Goal: Check status: Check status

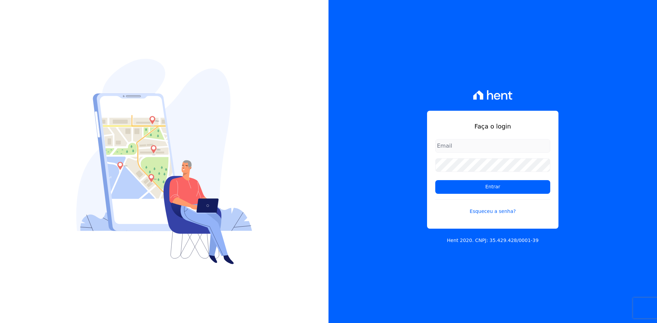
click at [452, 145] on input "email" at bounding box center [492, 146] width 115 height 14
drag, startPoint x: 462, startPoint y: 147, endPoint x: 473, endPoint y: 153, distance: 11.9
click at [463, 147] on input "[PERSON_NAME][EMAIL_ADDRESS][DOMAIN_NAME]" at bounding box center [492, 146] width 115 height 14
type input "[PERSON_NAME][EMAIL_ADDRESS][DOMAIN_NAME]"
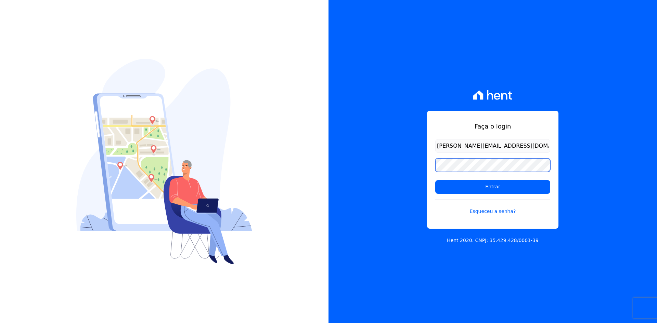
click at [435, 180] on input "Entrar" at bounding box center [492, 187] width 115 height 14
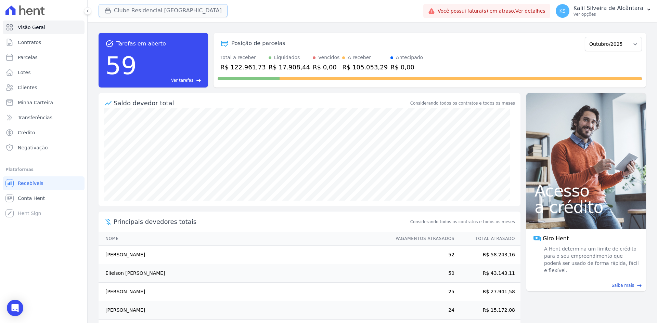
click at [127, 7] on button "Clube Residencial Saint Louis" at bounding box center [163, 10] width 129 height 13
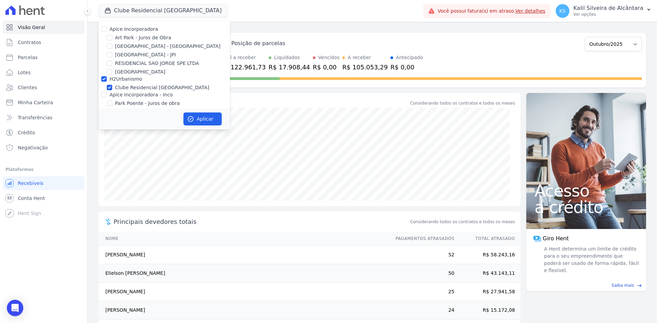
click at [123, 28] on label "Apice Incorporadora" at bounding box center [134, 28] width 49 height 5
click at [107, 28] on input "Apice Incorporadora" at bounding box center [103, 28] width 5 height 5
checkbox input "true"
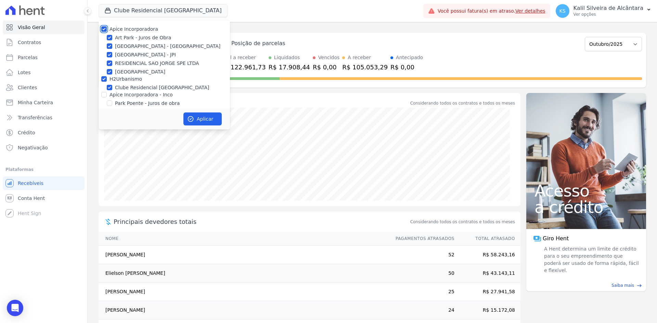
checkbox input "true"
drag, startPoint x: 134, startPoint y: 94, endPoint x: 139, endPoint y: 95, distance: 4.2
click at [138, 95] on label "Apice Incorporadora - Inco" at bounding box center [141, 94] width 63 height 5
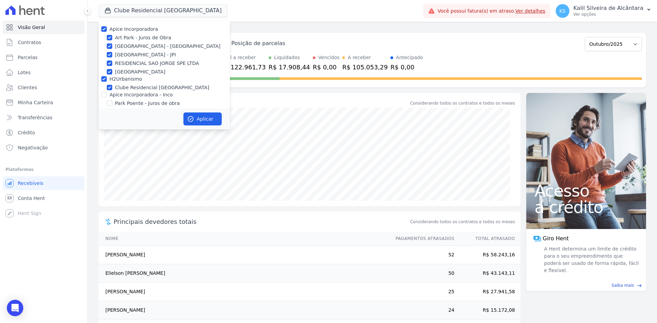
click at [150, 97] on label "Apice Incorporadora - Inco" at bounding box center [141, 94] width 63 height 5
click at [107, 97] on input "Apice Incorporadora - Inco" at bounding box center [103, 94] width 5 height 5
checkbox input "true"
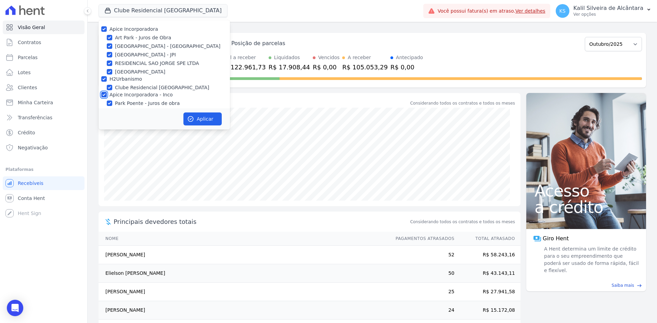
checkbox input "true"
click at [207, 121] on button "Aplicar" at bounding box center [202, 119] width 38 height 13
click at [41, 87] on link "Clientes" at bounding box center [44, 88] width 82 height 14
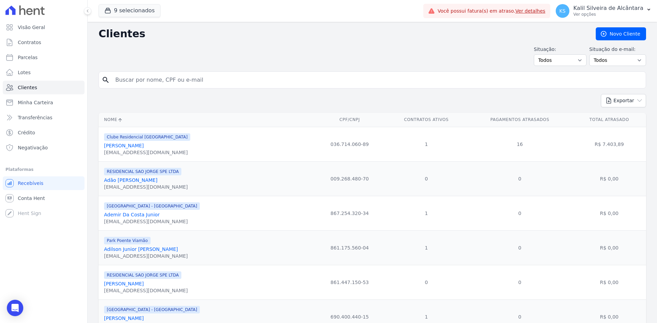
click at [151, 78] on input "search" at bounding box center [377, 80] width 532 height 14
type input "erica"
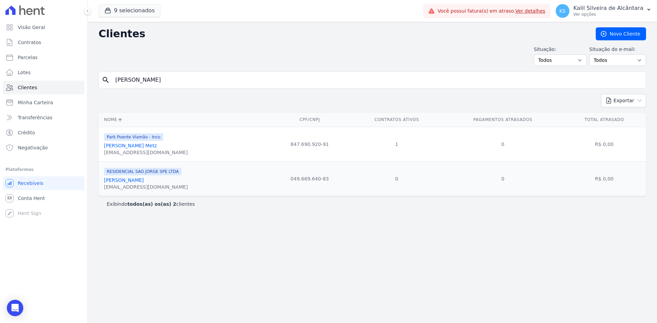
click at [134, 146] on link "Erica Mietlicki Metz" at bounding box center [130, 145] width 53 height 5
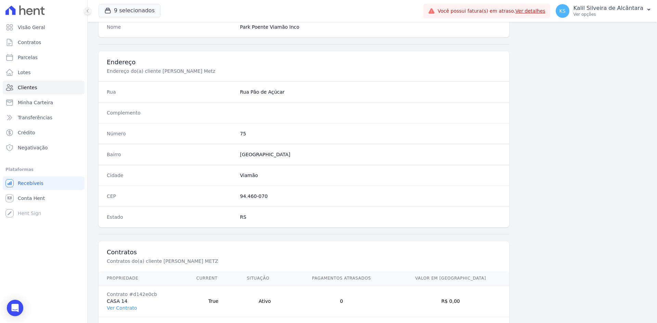
scroll to position [317, 0]
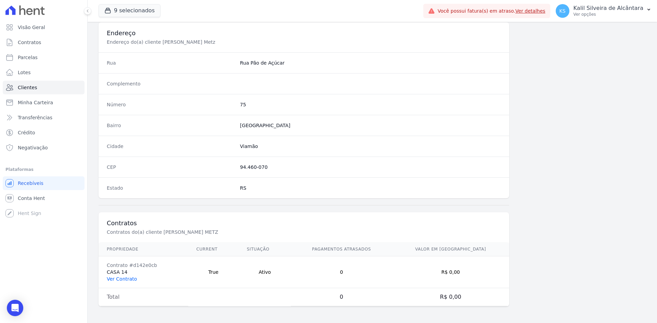
click at [132, 280] on link "Ver Contrato" at bounding box center [122, 279] width 30 height 5
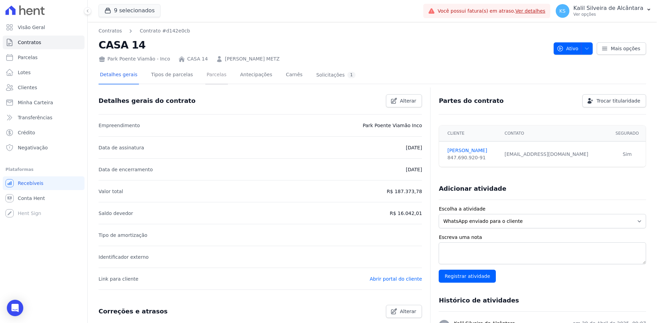
click at [205, 76] on link "Parcelas" at bounding box center [216, 75] width 23 height 18
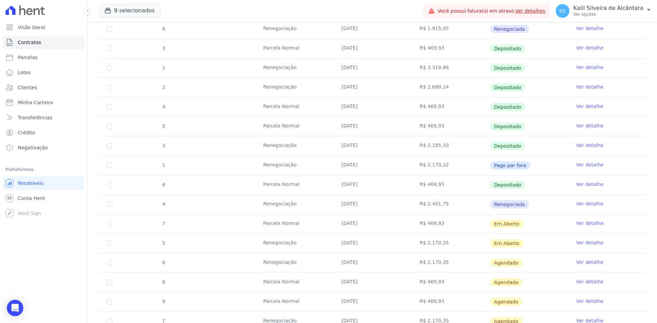
scroll to position [445, 0]
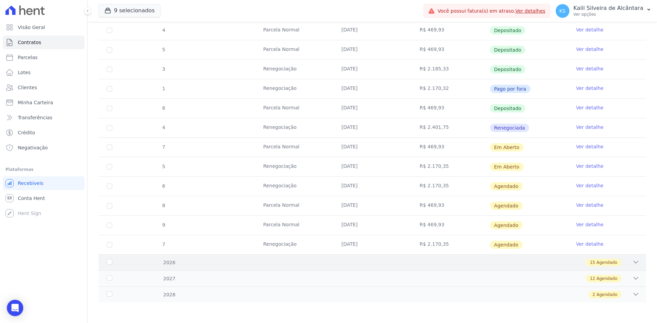
click at [397, 259] on div "2026 15 Agendado" at bounding box center [373, 263] width 548 height 16
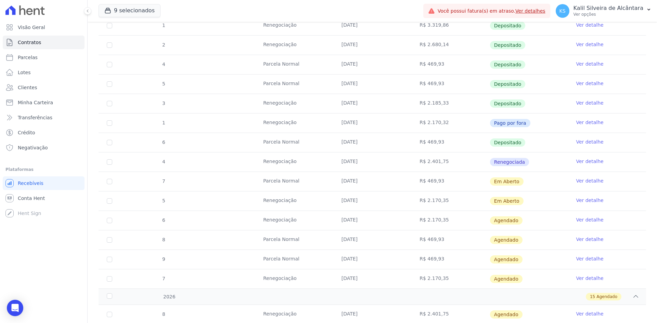
scroll to position [419, 0]
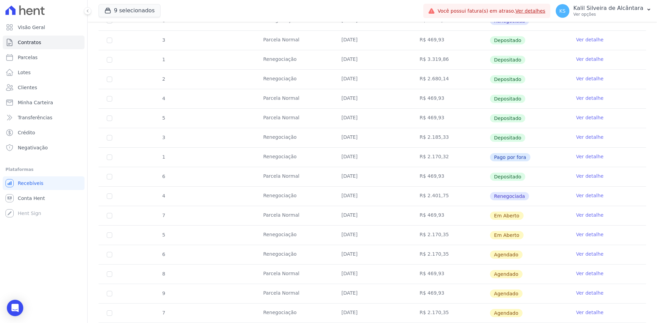
drag, startPoint x: 259, startPoint y: 136, endPoint x: 311, endPoint y: 137, distance: 51.7
click at [309, 137] on tr "3 Renegociação 10/08/2025 R$ 2.185,33 Depositado Ver detalhe" at bounding box center [373, 138] width 548 height 20
drag, startPoint x: 262, startPoint y: 196, endPoint x: 317, endPoint y: 197, distance: 54.4
click at [318, 197] on td "Renegociação" at bounding box center [294, 196] width 78 height 19
drag, startPoint x: 421, startPoint y: 217, endPoint x: 445, endPoint y: 216, distance: 24.7
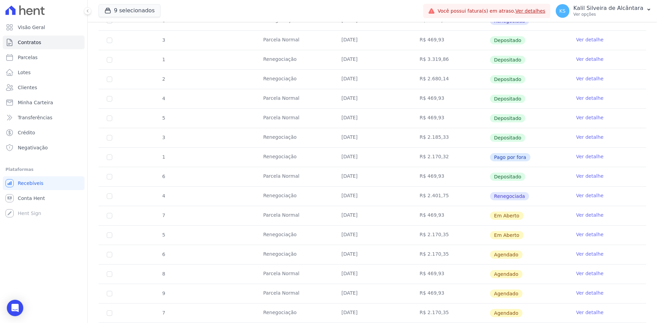
click at [445, 216] on td "R$ 469,93" at bounding box center [450, 215] width 78 height 19
click at [440, 222] on td "R$ 469,93" at bounding box center [450, 215] width 78 height 19
drag, startPoint x: 402, startPoint y: 217, endPoint x: 445, endPoint y: 217, distance: 43.1
click at [445, 217] on tr "7 Parcela Normal 10/10/2025 R$ 469,93 Em Aberto Ver detalhe" at bounding box center [373, 216] width 548 height 20
drag, startPoint x: 444, startPoint y: 221, endPoint x: 425, endPoint y: 229, distance: 20.5
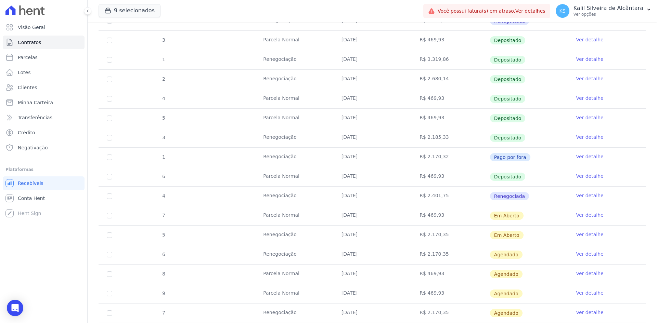
click at [444, 221] on td "R$ 469,93" at bounding box center [450, 215] width 78 height 19
click at [413, 235] on tr "5 Renegociação 10/10/2025 R$ 2.170,35 Em Aberto Ver detalhe" at bounding box center [373, 236] width 548 height 20
click at [439, 244] on td "R$ 2.170,35" at bounding box center [450, 235] width 78 height 19
drag, startPoint x: 413, startPoint y: 238, endPoint x: 444, endPoint y: 247, distance: 32.4
click at [450, 237] on td "R$ 2.170,35" at bounding box center [450, 235] width 78 height 19
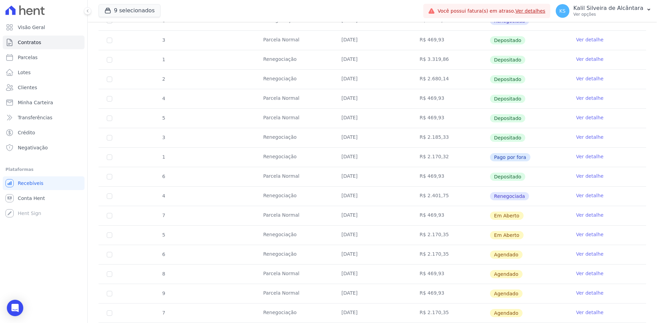
drag, startPoint x: 433, startPoint y: 256, endPoint x: 414, endPoint y: 257, distance: 18.2
click at [431, 256] on td "R$ 2.170,35" at bounding box center [450, 254] width 78 height 19
drag, startPoint x: 428, startPoint y: 258, endPoint x: 453, endPoint y: 257, distance: 25.3
click at [453, 257] on tr "6 Renegociação 10/11/2025 R$ 2.170,35 Agendado Ver detalhe" at bounding box center [373, 255] width 548 height 20
drag, startPoint x: 452, startPoint y: 259, endPoint x: 441, endPoint y: 260, distance: 11.1
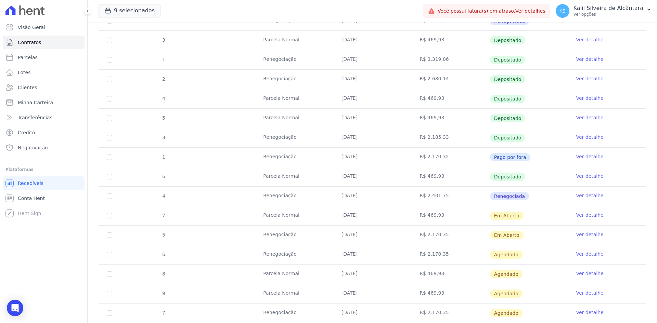
click at [452, 259] on td "R$ 2.170,35" at bounding box center [450, 254] width 78 height 19
click at [413, 258] on td "R$ 2.170,35" at bounding box center [450, 254] width 78 height 19
drag, startPoint x: 417, startPoint y: 233, endPoint x: 442, endPoint y: 233, distance: 25.3
click at [446, 231] on td "R$ 2.170,35" at bounding box center [450, 235] width 78 height 19
drag, startPoint x: 411, startPoint y: 251, endPoint x: 447, endPoint y: 248, distance: 36.3
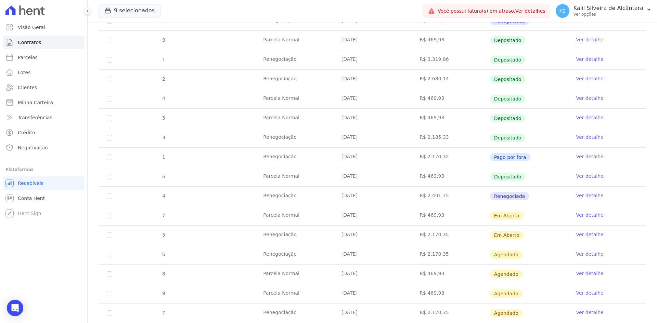
click at [447, 248] on tr "6 Renegociação 10/11/2025 R$ 2.170,35 Agendado Ver detalhe" at bounding box center [373, 255] width 548 height 20
drag, startPoint x: 440, startPoint y: 231, endPoint x: 445, endPoint y: 231, distance: 5.5
click at [449, 231] on td "R$ 2.170,35" at bounding box center [450, 235] width 78 height 19
drag, startPoint x: 416, startPoint y: 214, endPoint x: 438, endPoint y: 214, distance: 21.6
click at [438, 214] on td "R$ 469,93" at bounding box center [450, 215] width 78 height 19
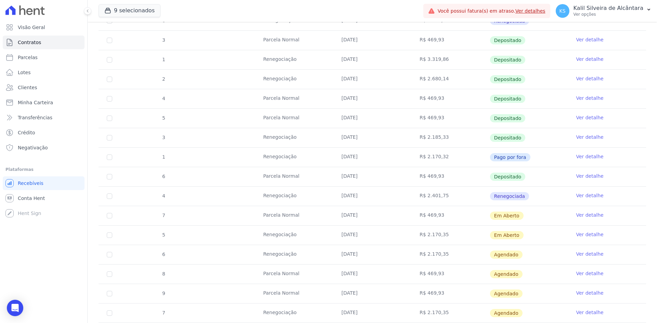
drag, startPoint x: 413, startPoint y: 238, endPoint x: 438, endPoint y: 237, distance: 25.7
click at [442, 237] on tr "5 Renegociação 10/10/2025 R$ 2.170,35 Em Aberto Ver detalhe" at bounding box center [373, 236] width 548 height 20
drag, startPoint x: 426, startPoint y: 218, endPoint x: 441, endPoint y: 217, distance: 15.1
click at [441, 217] on td "R$ 469,93" at bounding box center [450, 215] width 78 height 19
drag, startPoint x: 417, startPoint y: 232, endPoint x: 452, endPoint y: 232, distance: 35.2
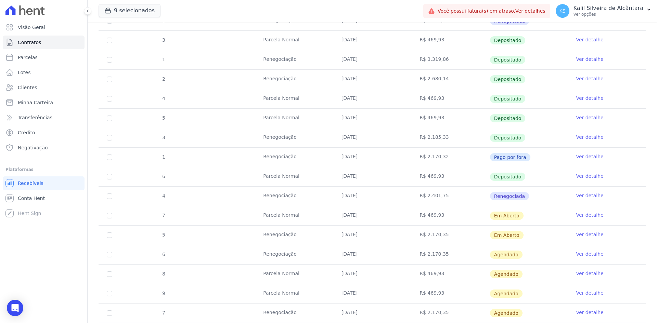
click at [450, 232] on td "R$ 2.170,35" at bounding box center [450, 235] width 78 height 19
click at [434, 217] on td "R$ 469,93" at bounding box center [450, 215] width 78 height 19
drag, startPoint x: 418, startPoint y: 235, endPoint x: 426, endPoint y: 228, distance: 11.7
click at [446, 233] on td "R$ 2.170,35" at bounding box center [450, 235] width 78 height 19
drag, startPoint x: 409, startPoint y: 217, endPoint x: 437, endPoint y: 219, distance: 28.5
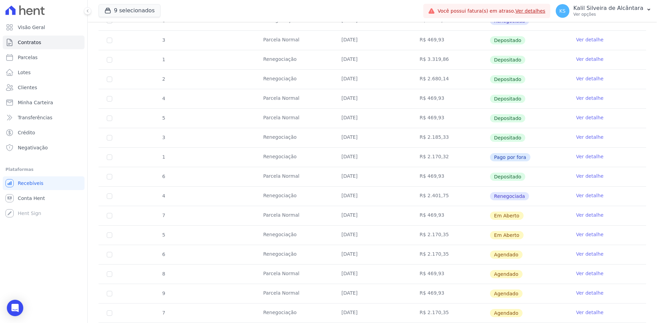
click at [436, 217] on tr "7 Parcela Normal 10/10/2025 R$ 469,93 Em Aberto Ver detalhe" at bounding box center [373, 216] width 548 height 20
drag, startPoint x: 413, startPoint y: 235, endPoint x: 444, endPoint y: 234, distance: 31.2
click at [442, 234] on td "R$ 2.170,35" at bounding box center [450, 235] width 78 height 19
